Goal: Task Accomplishment & Management: Manage account settings

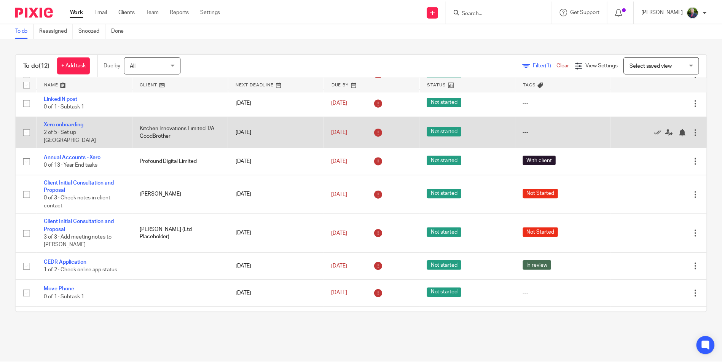
scroll to position [76, 0]
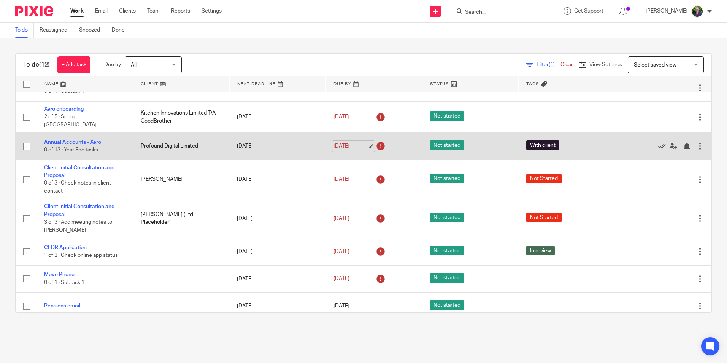
click at [354, 142] on link "[DATE]" at bounding box center [351, 146] width 34 height 8
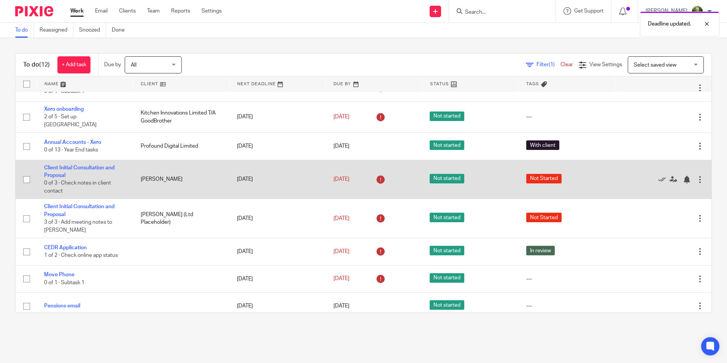
click at [291, 173] on td "[DATE]" at bounding box center [277, 179] width 97 height 39
click at [353, 176] on link "[DATE]" at bounding box center [351, 179] width 34 height 8
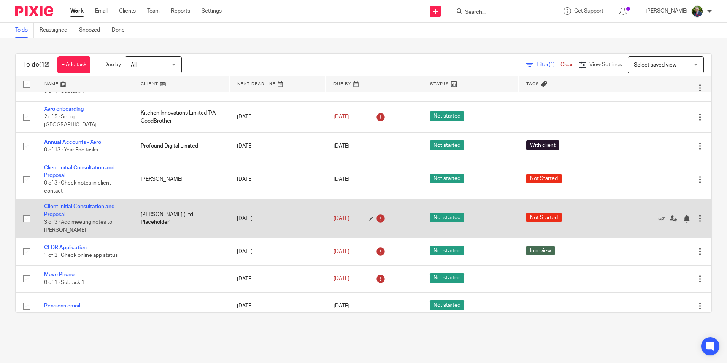
click at [347, 216] on link "[DATE]" at bounding box center [351, 219] width 34 height 8
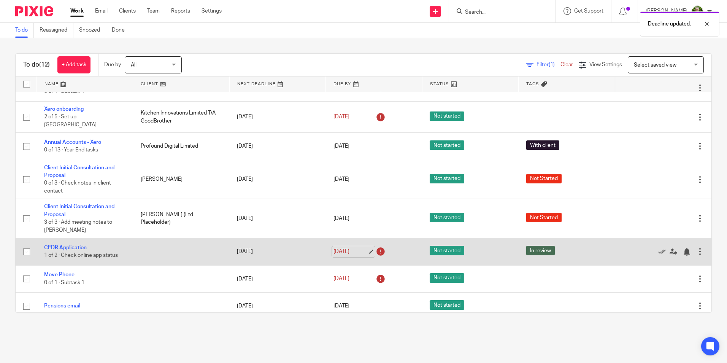
click at [342, 248] on link "[DATE]" at bounding box center [351, 252] width 34 height 8
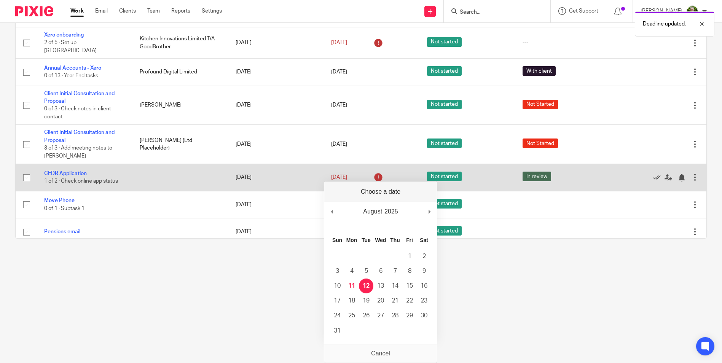
scroll to position [0, 0]
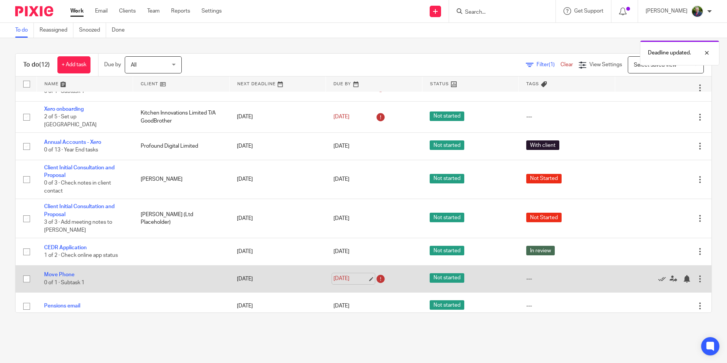
click at [346, 275] on link "[DATE]" at bounding box center [351, 279] width 34 height 8
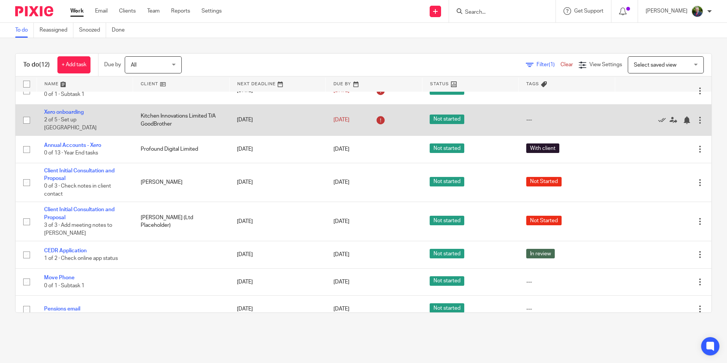
scroll to position [76, 0]
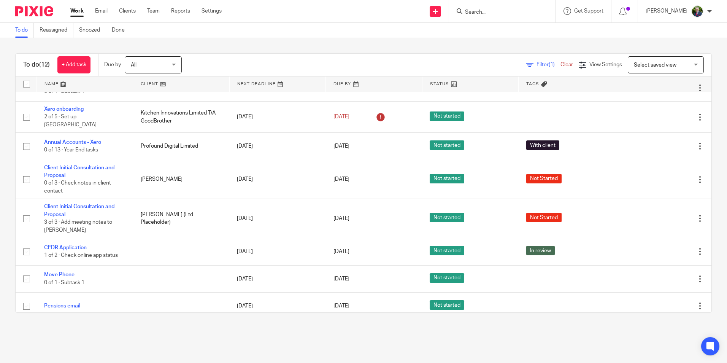
click at [511, 14] on input "Search" at bounding box center [499, 12] width 68 height 7
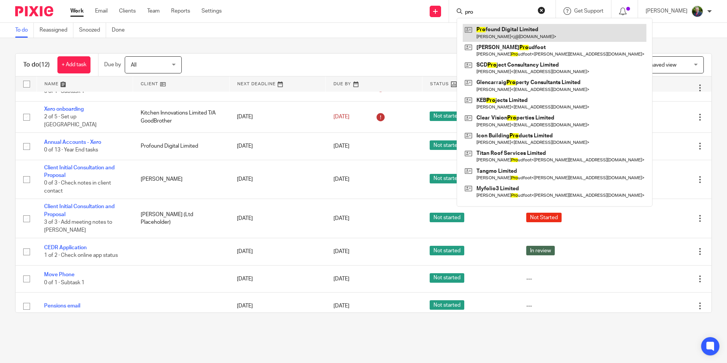
type input "pro"
click at [514, 29] on link at bounding box center [555, 33] width 184 height 18
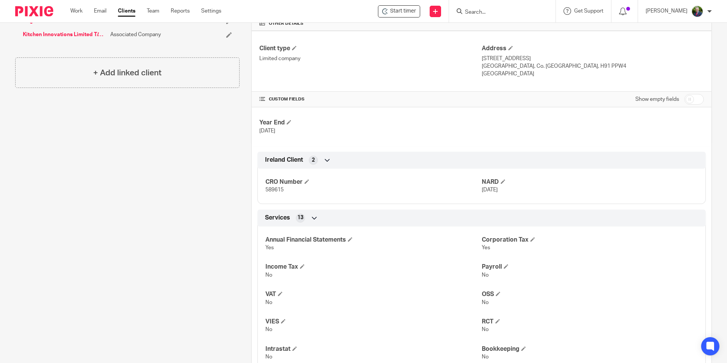
scroll to position [152, 0]
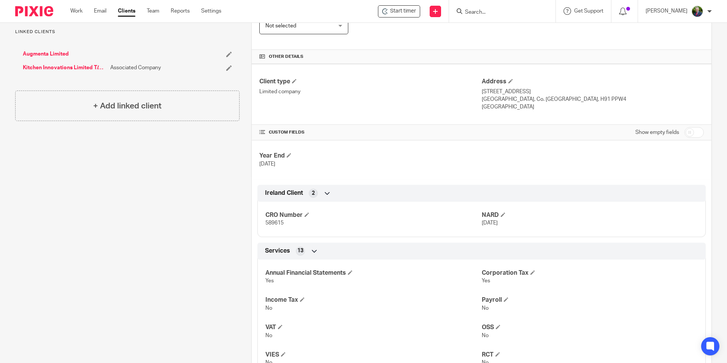
click at [685, 132] on input "checkbox" at bounding box center [694, 132] width 19 height 11
checkbox input "true"
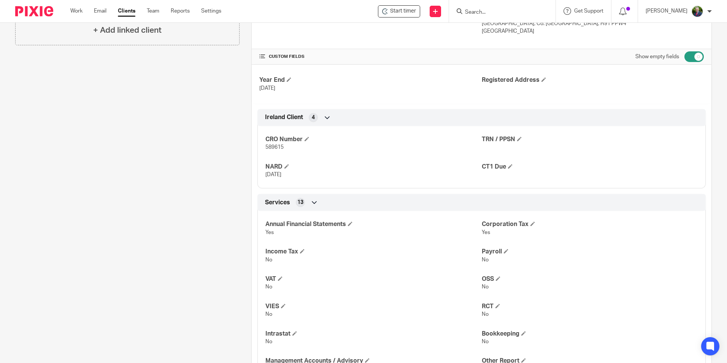
scroll to position [228, 0]
click at [517, 137] on span at bounding box center [519, 138] width 5 height 5
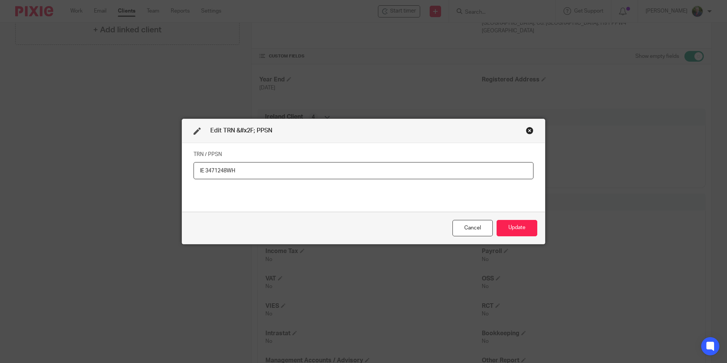
click at [201, 170] on input "IE 3471248WH" at bounding box center [364, 170] width 340 height 17
type input "3471248WH"
click at [526, 232] on button "Update" at bounding box center [517, 228] width 41 height 16
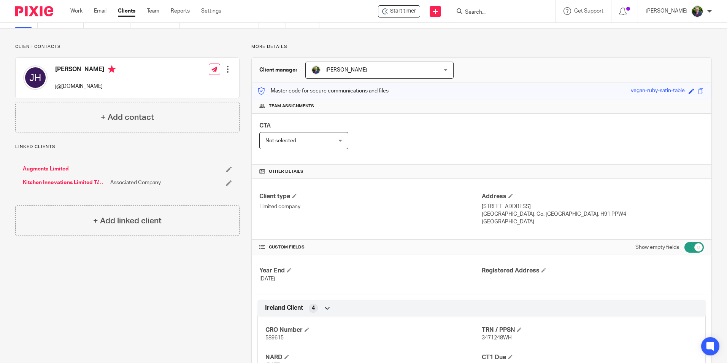
scroll to position [0, 0]
